Goal: Transaction & Acquisition: Purchase product/service

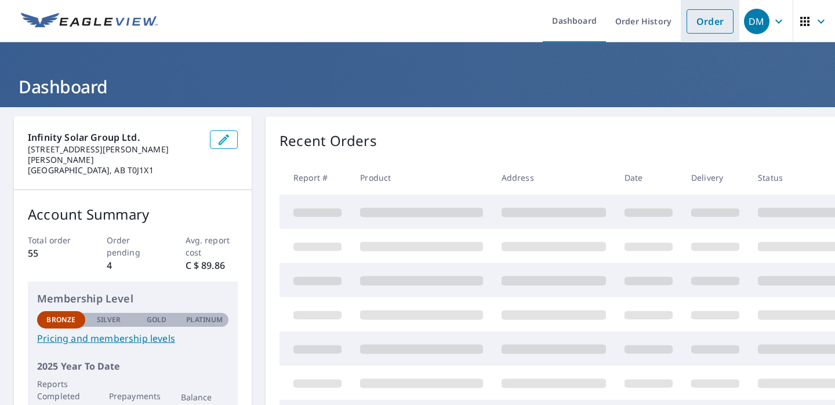
click at [712, 26] on link "Order" at bounding box center [709, 21] width 47 height 24
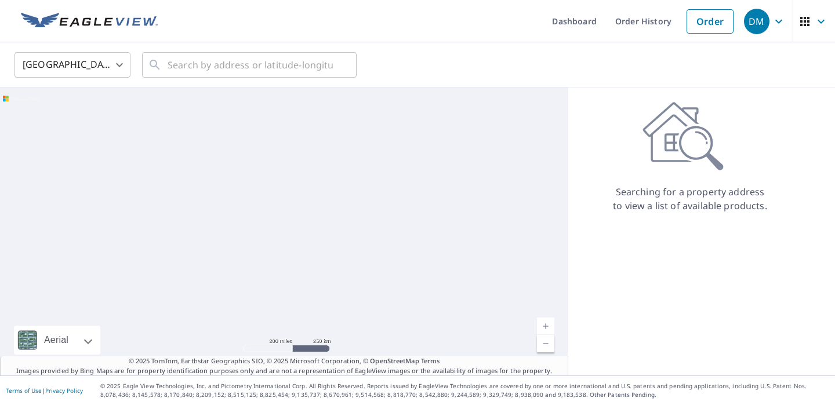
click at [50, 54] on body "DM DM Dashboard Order History Order DM United States US ​ ​ Aerial Road A stand…" at bounding box center [417, 202] width 835 height 405
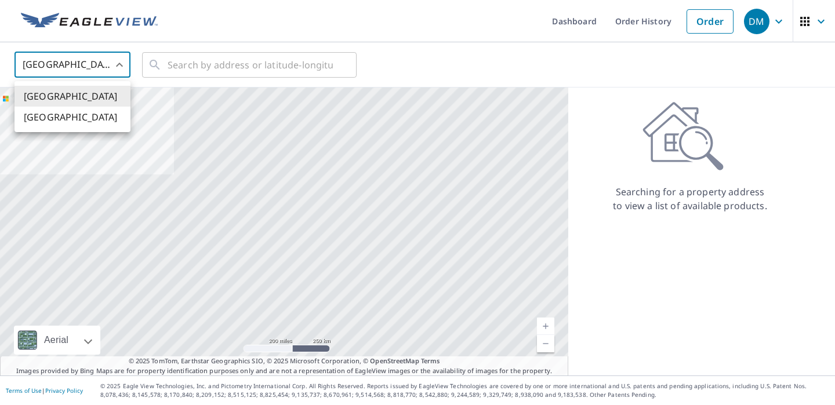
click at [48, 110] on li "[GEOGRAPHIC_DATA]" at bounding box center [72, 117] width 116 height 21
type input "CA"
click at [187, 61] on input "text" at bounding box center [250, 65] width 165 height 32
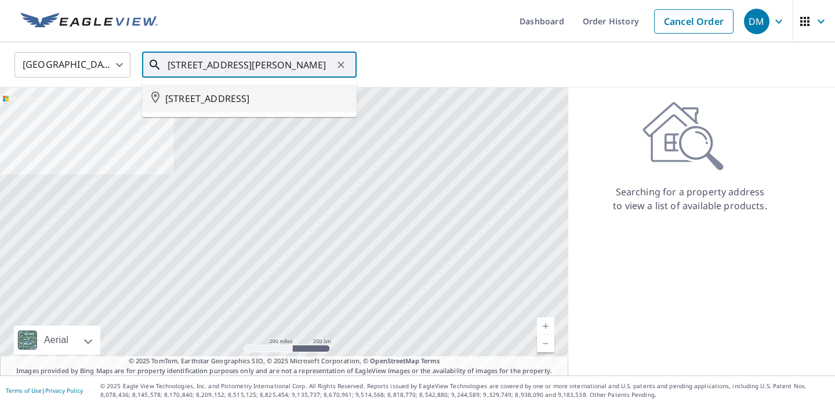
click at [217, 106] on span "[STREET_ADDRESS]" at bounding box center [256, 99] width 182 height 14
type input "[STREET_ADDRESS]"
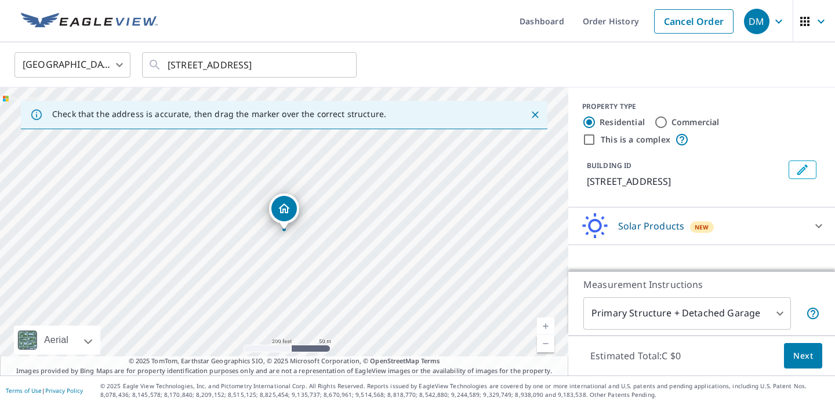
click at [542, 347] on link "Current Level 17, Zoom Out" at bounding box center [545, 343] width 17 height 17
click at [541, 325] on link "Current Level 16, Zoom In" at bounding box center [545, 326] width 17 height 17
click at [541, 325] on link "Current Level 17, Zoom In" at bounding box center [545, 326] width 17 height 17
drag, startPoint x: 326, startPoint y: 286, endPoint x: 592, endPoint y: 291, distance: 266.1
click at [592, 292] on div "Check that the address is accurate, then drag the marker over the correct struc…" at bounding box center [417, 232] width 835 height 288
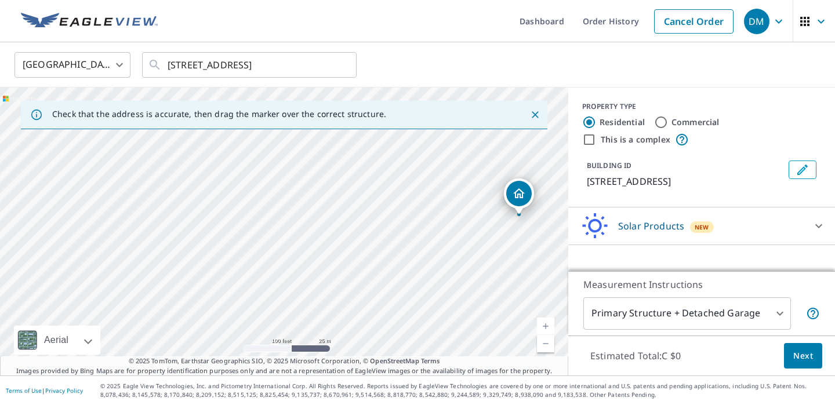
click at [561, 271] on div "[STREET_ADDRESS]" at bounding box center [284, 232] width 568 height 288
drag, startPoint x: 518, startPoint y: 196, endPoint x: 140, endPoint y: 202, distance: 378.0
drag, startPoint x: 286, startPoint y: 212, endPoint x: 320, endPoint y: 217, distance: 34.0
drag, startPoint x: 423, startPoint y: 249, endPoint x: 299, endPoint y: 251, distance: 124.1
click at [299, 251] on div "[STREET_ADDRESS]" at bounding box center [284, 232] width 568 height 288
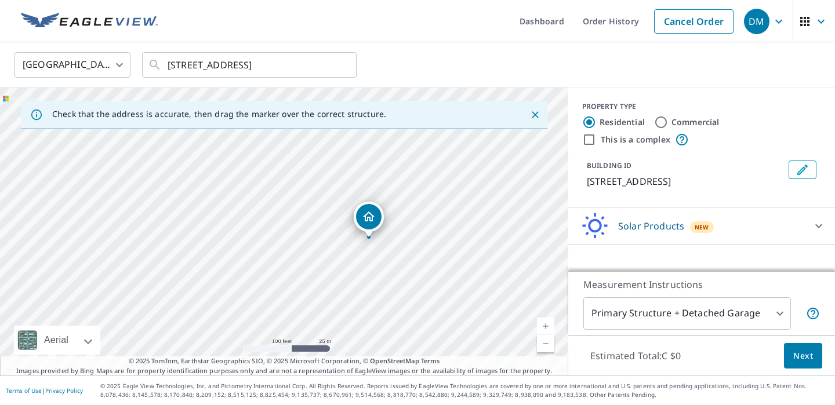
drag, startPoint x: 169, startPoint y: 210, endPoint x: 377, endPoint y: 216, distance: 208.8
drag, startPoint x: 278, startPoint y: 215, endPoint x: 390, endPoint y: 203, distance: 113.1
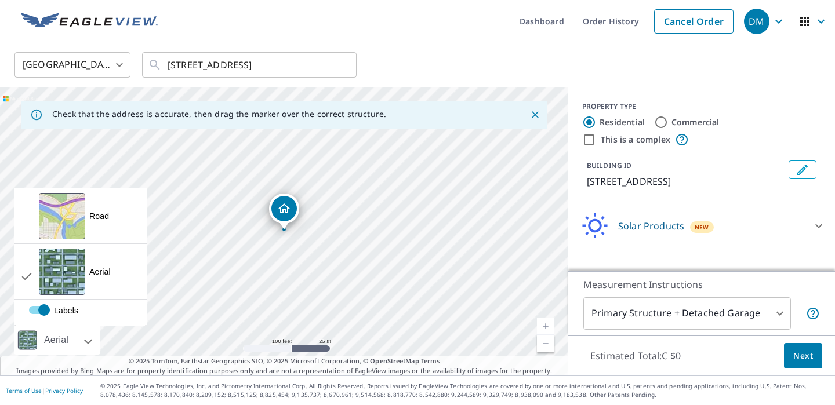
click at [75, 348] on div at bounding box center [75, 340] width 7 height 29
click at [94, 231] on div "Road A standard road map" at bounding box center [80, 216] width 132 height 56
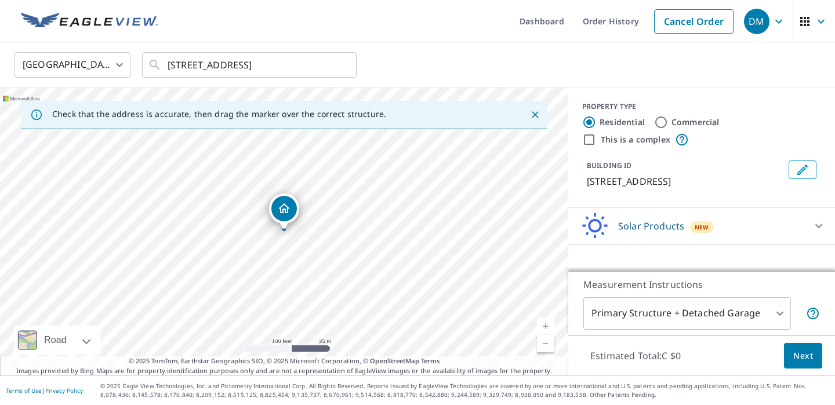
click at [544, 346] on link "Current Level 18, Zoom Out" at bounding box center [545, 343] width 17 height 17
drag, startPoint x: 340, startPoint y: 285, endPoint x: 623, endPoint y: 292, distance: 283.0
click at [623, 292] on div "Check that the address is accurate, then drag the marker over the correct struc…" at bounding box center [417, 232] width 835 height 288
click at [520, 252] on div "[STREET_ADDRESS]" at bounding box center [284, 232] width 568 height 288
click at [643, 232] on div "Solar Products New" at bounding box center [690, 226] width 227 height 27
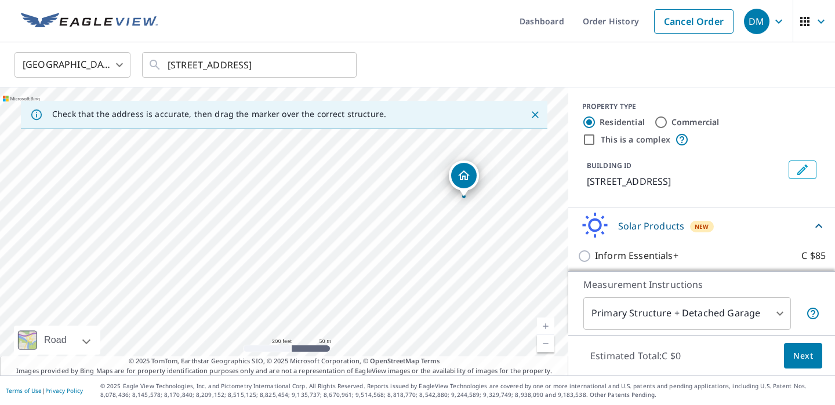
click at [591, 261] on div "Inform Essentials+ C $85" at bounding box center [701, 255] width 248 height 33
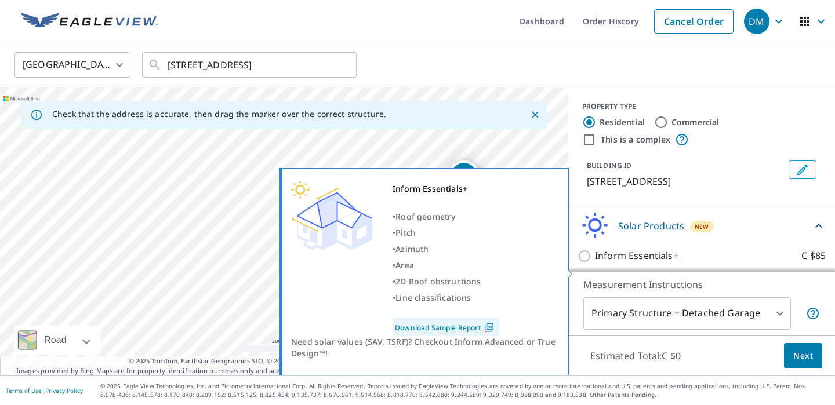
click at [584, 263] on input "Inform Essentials+ C $85" at bounding box center [585, 256] width 17 height 14
checkbox input "true"
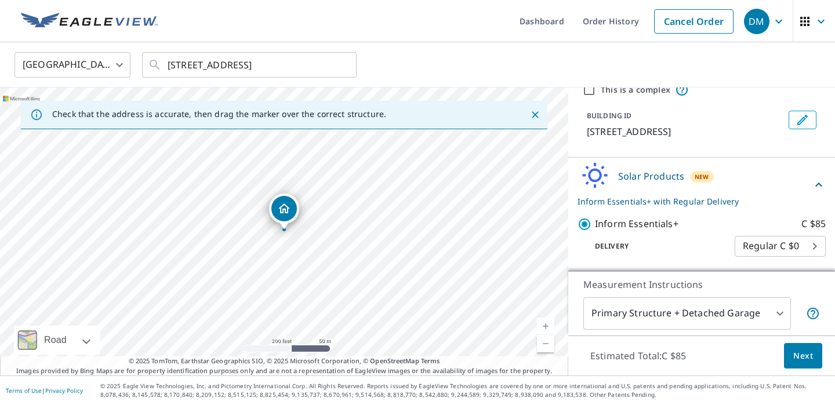
scroll to position [64, 0]
drag, startPoint x: 283, startPoint y: 213, endPoint x: 97, endPoint y: 216, distance: 186.7
click at [549, 341] on link "Current Level 17, Zoom Out" at bounding box center [545, 343] width 17 height 17
drag, startPoint x: 288, startPoint y: 211, endPoint x: 242, endPoint y: 213, distance: 45.8
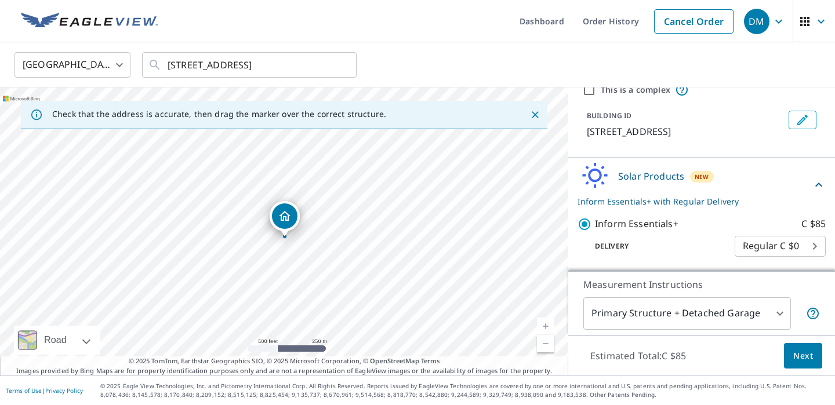
drag, startPoint x: 283, startPoint y: 210, endPoint x: 283, endPoint y: 217, distance: 7.0
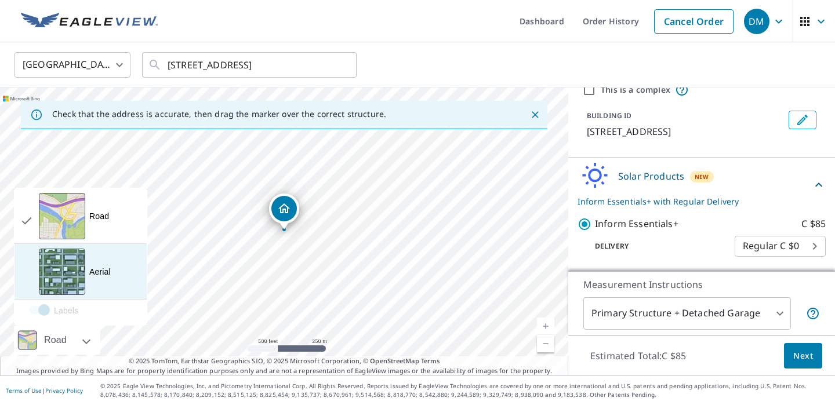
click at [76, 276] on div "View aerial and more..." at bounding box center [62, 272] width 46 height 46
